Goal: Use online tool/utility: Utilize a website feature to perform a specific function

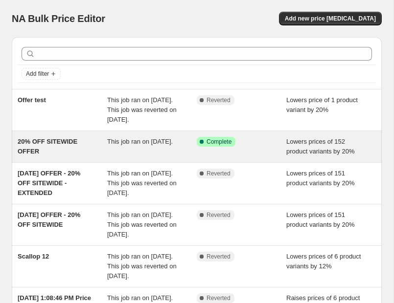
click at [262, 156] on div "Success Complete Complete" at bounding box center [241, 147] width 89 height 20
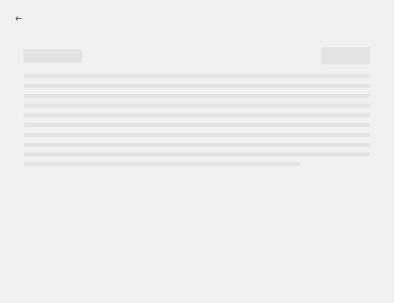
select select "percentage"
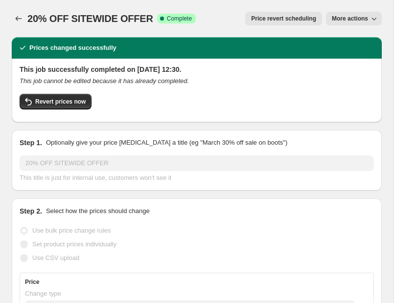
click at [372, 20] on icon "button" at bounding box center [374, 19] width 10 height 10
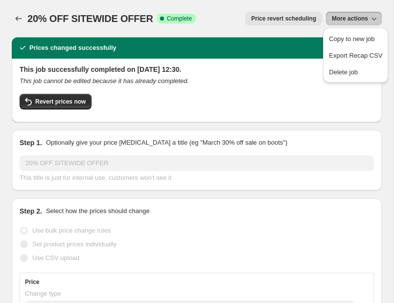
click at [206, 29] on div "20% OFF SITEWIDE OFFER. This page is ready 20% OFF SITEWIDE OFFER Success Compl…" at bounding box center [197, 18] width 370 height 37
